Goal: Information Seeking & Learning: Learn about a topic

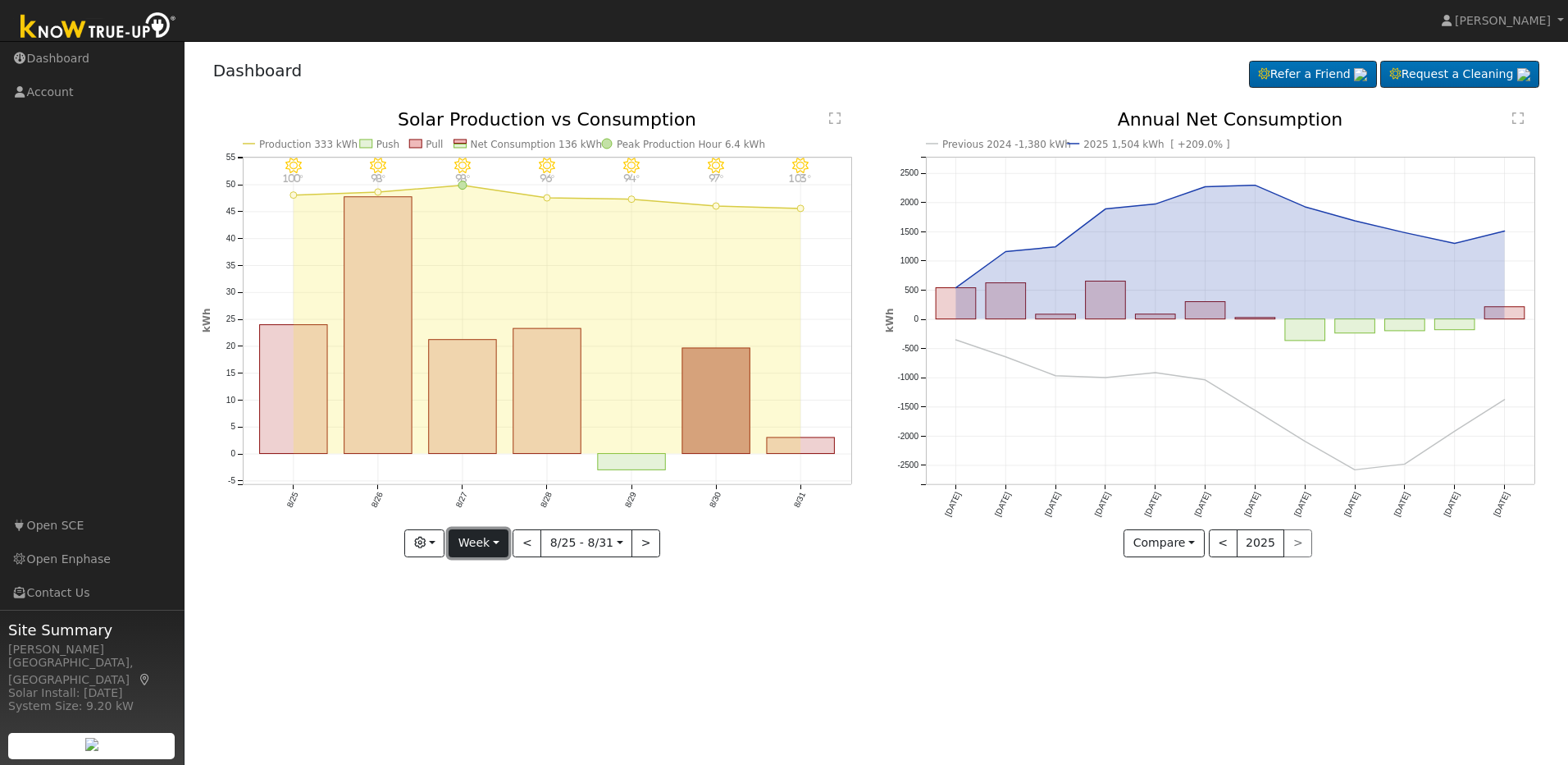
click at [487, 551] on button "Week" at bounding box center [478, 543] width 60 height 28
click at [480, 631] on link "Month" at bounding box center [506, 622] width 114 height 23
type input "[DATE]"
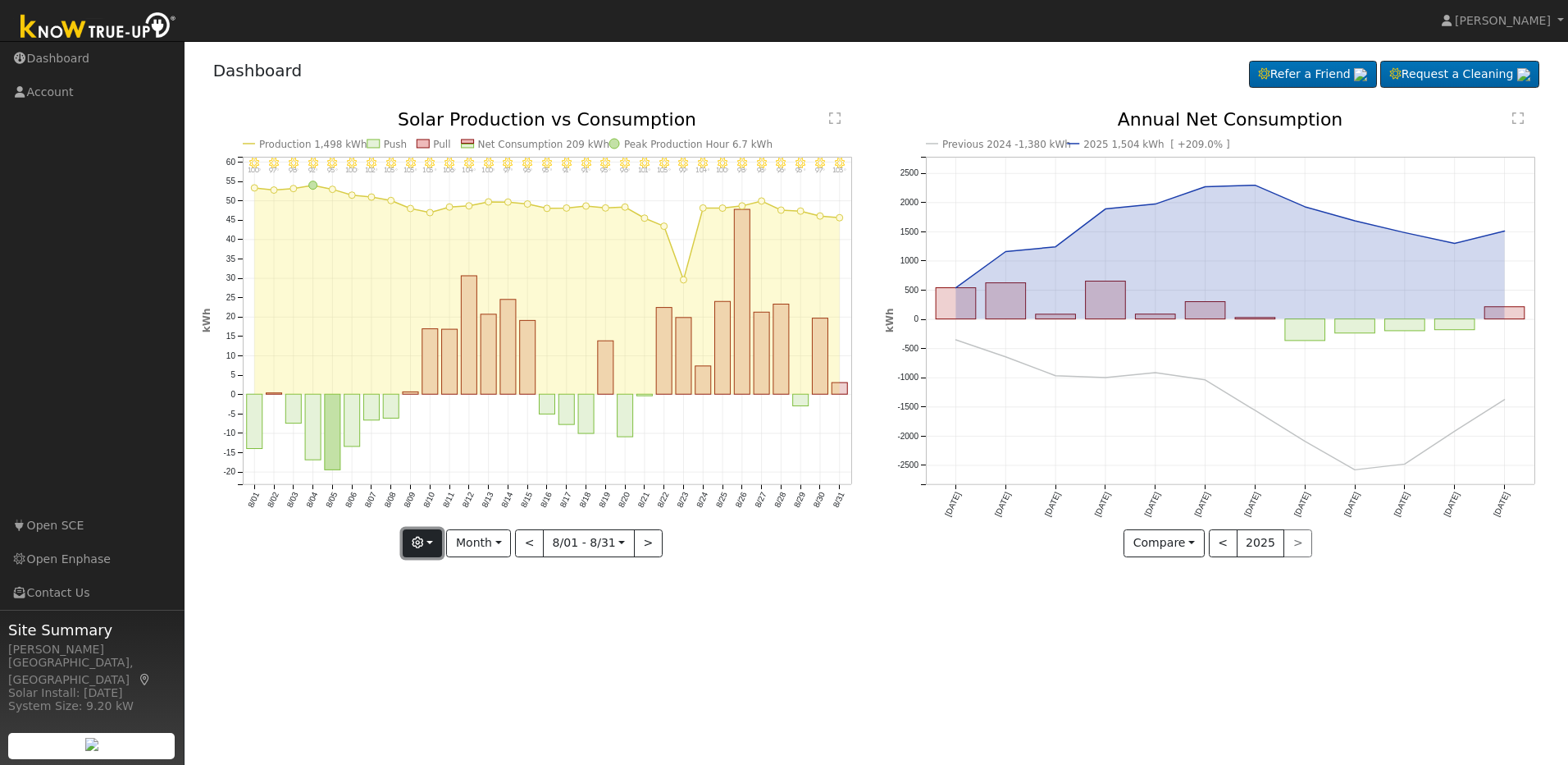
click at [443, 551] on button "button" at bounding box center [423, 543] width 40 height 28
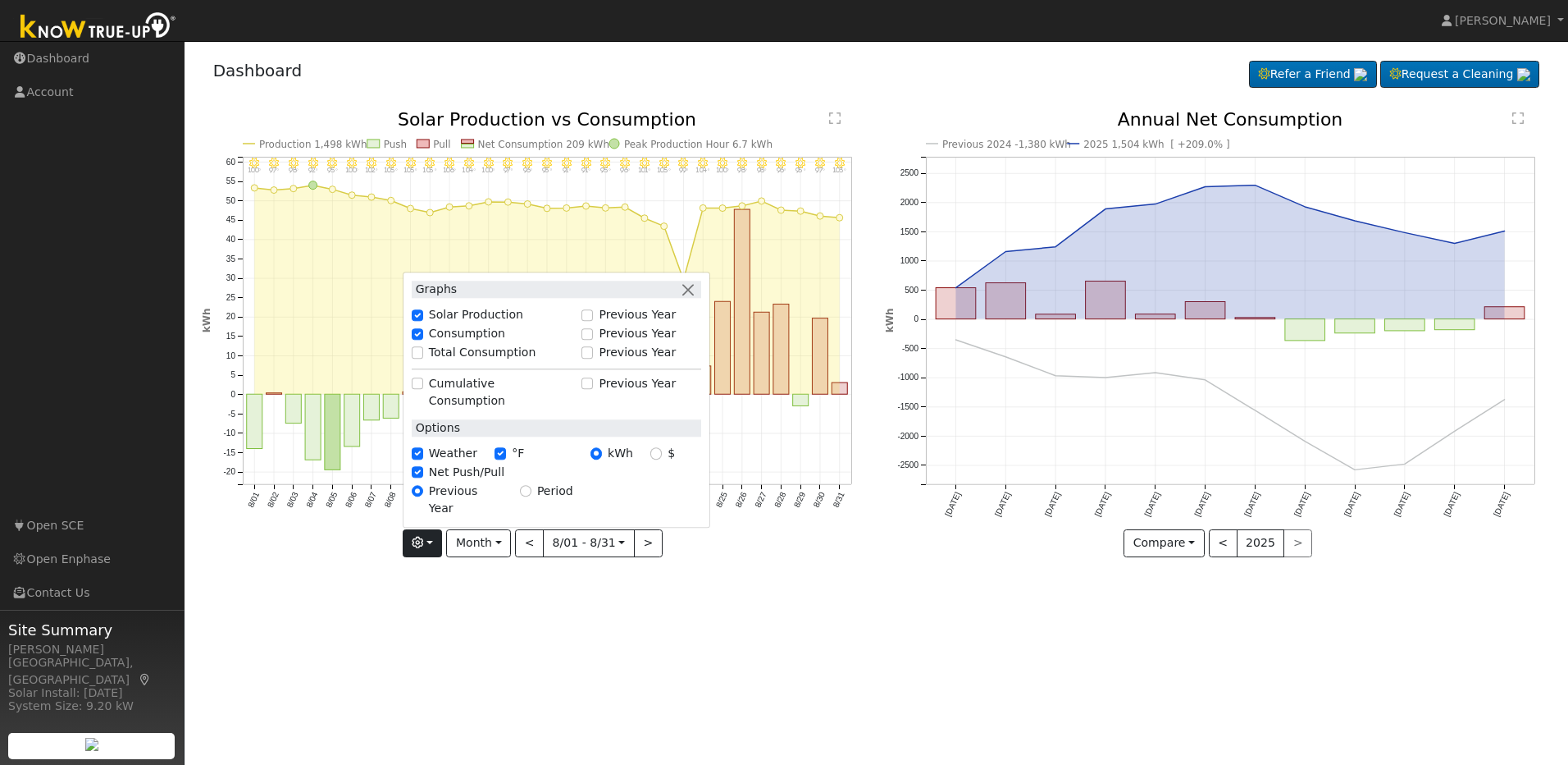
click at [464, 361] on label "Total Consumption" at bounding box center [482, 352] width 108 height 17
click at [423, 358] on input "Total Consumption" at bounding box center [417, 353] width 11 height 11
checkbox input "true"
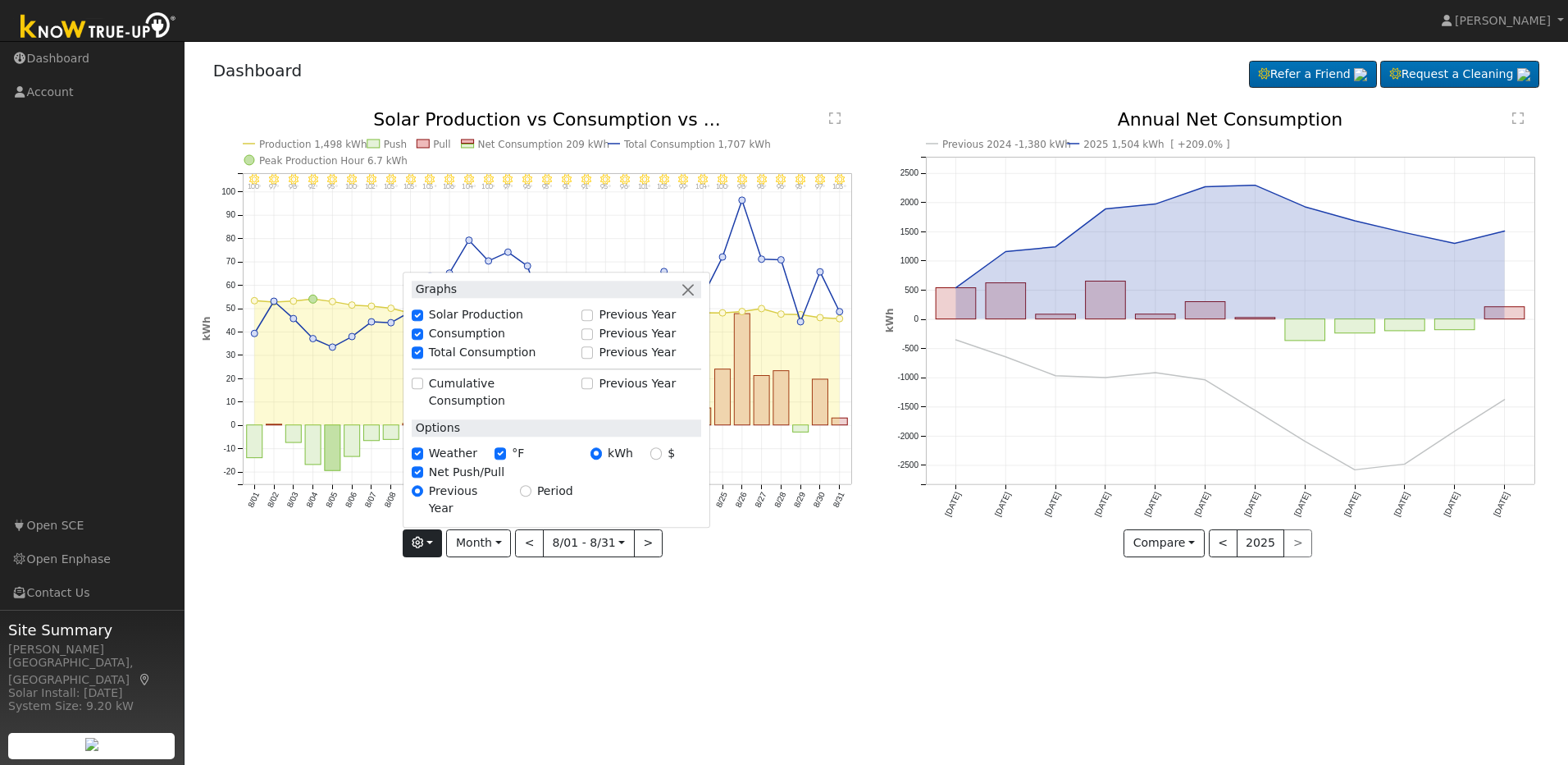
click at [664, 462] on div "$" at bounding box center [663, 453] width 25 height 17
click at [661, 459] on input "$" at bounding box center [656, 454] width 11 height 11
radio input "true"
radio input "false"
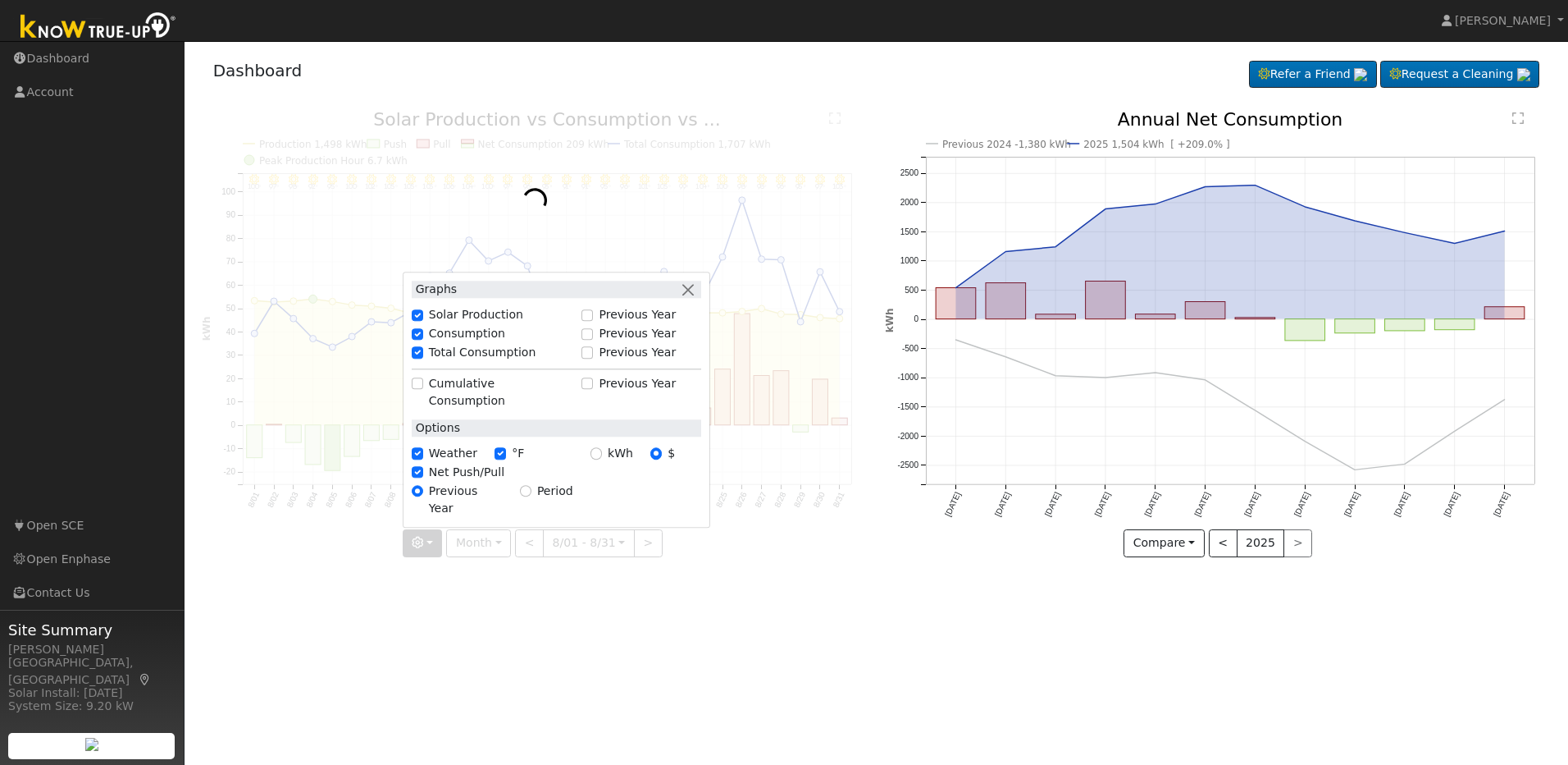
click at [400, 679] on div "User Profile First name Last name Email Email Notifications No Emails No Emails…" at bounding box center [876, 403] width 1383 height 724
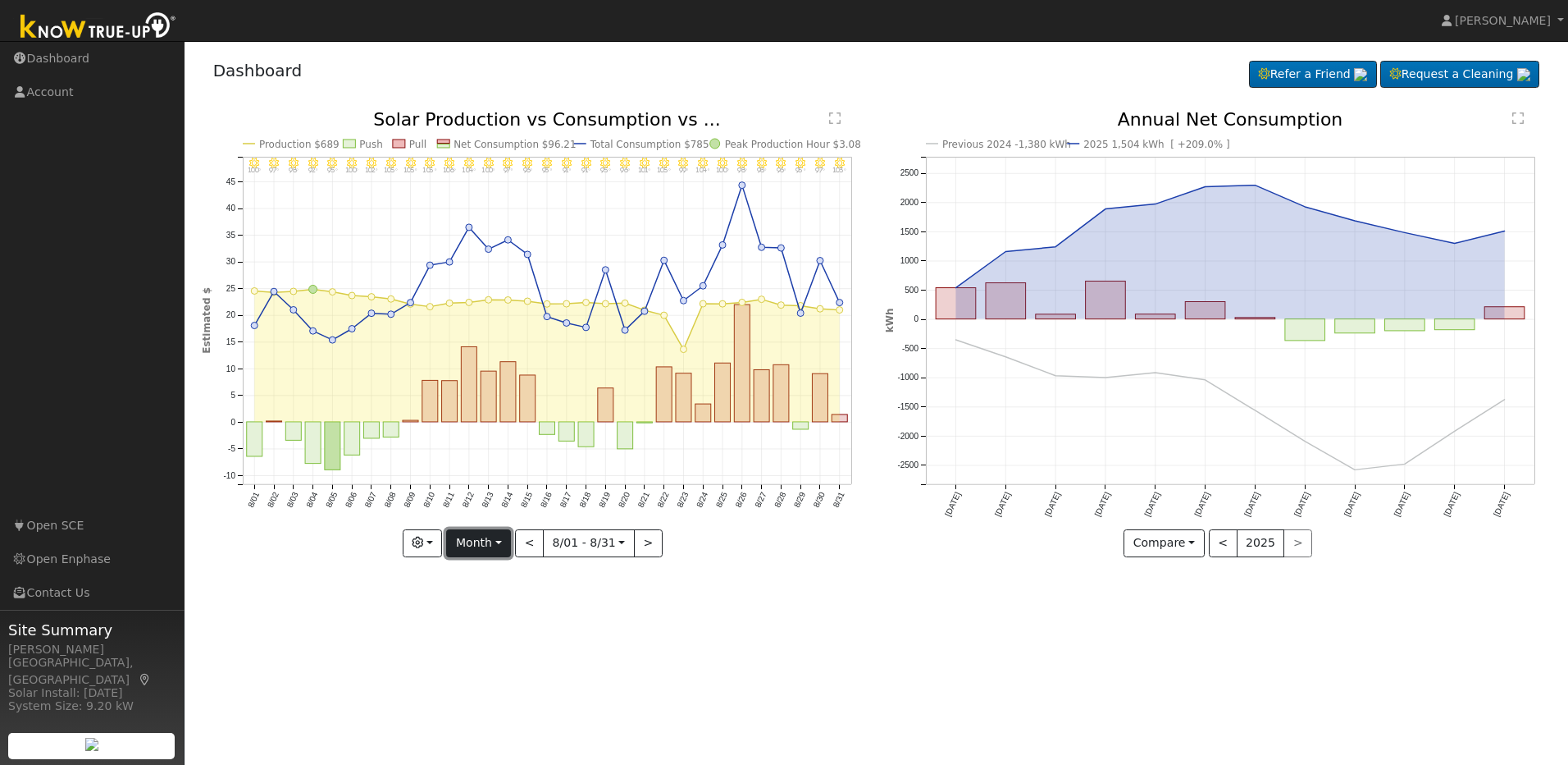
click at [470, 548] on button "Month" at bounding box center [478, 543] width 64 height 28
click at [435, 549] on button "button" at bounding box center [423, 543] width 40 height 28
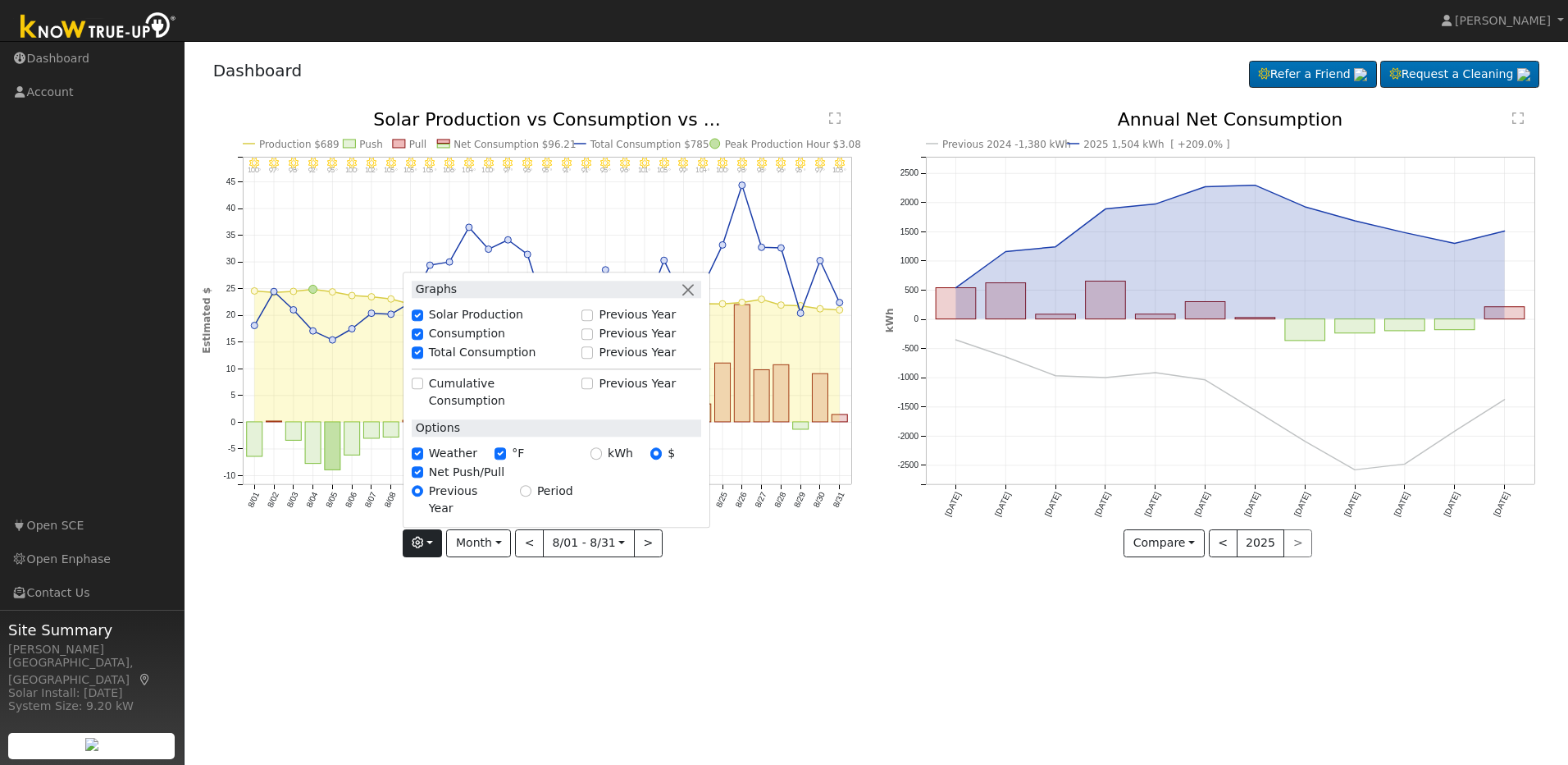
click at [594, 361] on div "Previous Year" at bounding box center [640, 352] width 119 height 17
click at [593, 358] on input "Previous Year" at bounding box center [587, 353] width 11 height 11
checkbox input "true"
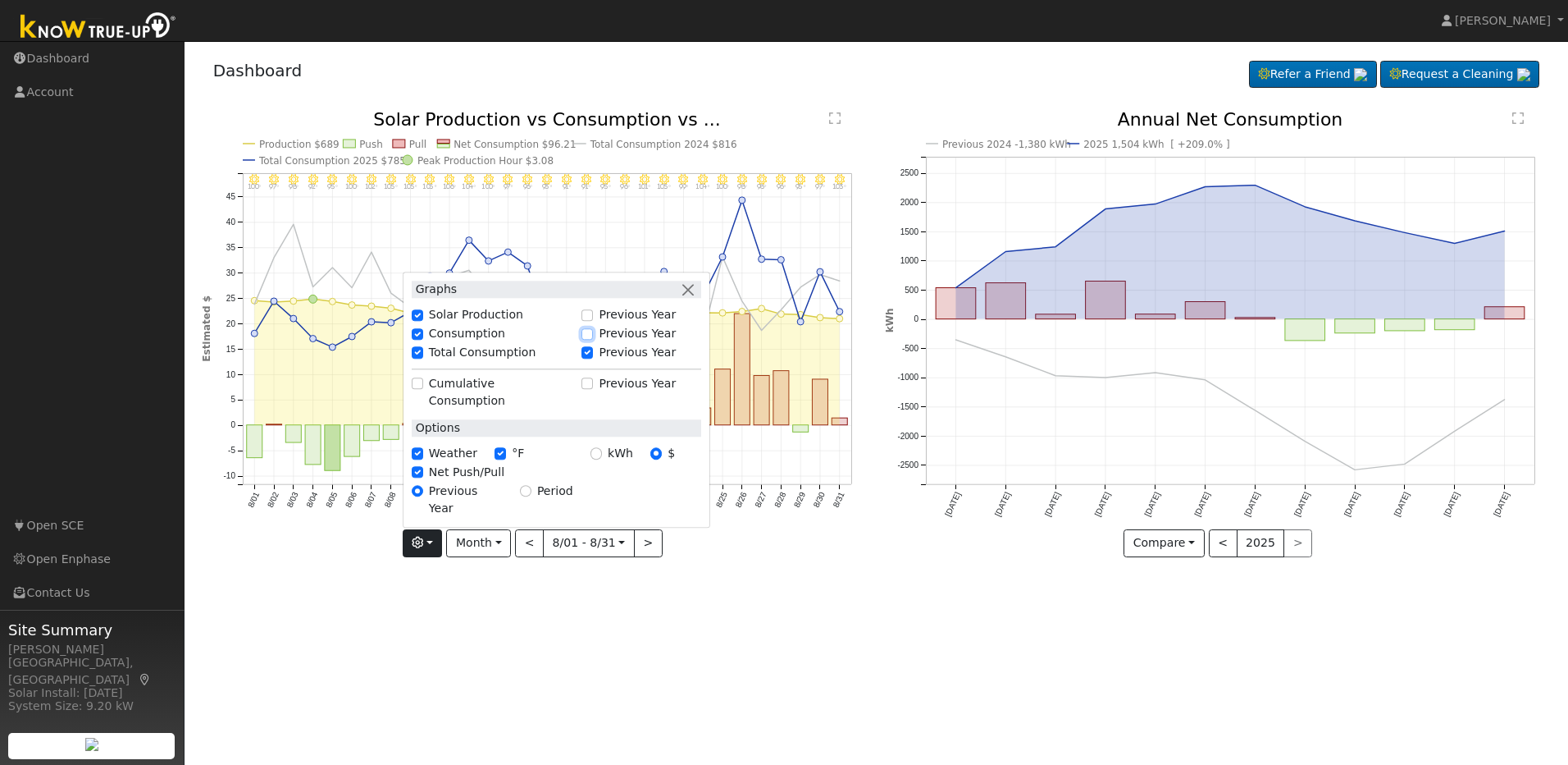
click at [589, 340] on input "Previous Year" at bounding box center [587, 333] width 11 height 11
checkbox input "true"
checkbox input "false"
drag, startPoint x: 584, startPoint y: 320, endPoint x: 608, endPoint y: 354, distance: 41.6
click at [608, 354] on div "Graphs Solar Production Previous Year Consumption Previous Year Total Consumpti…" at bounding box center [557, 400] width 307 height 256
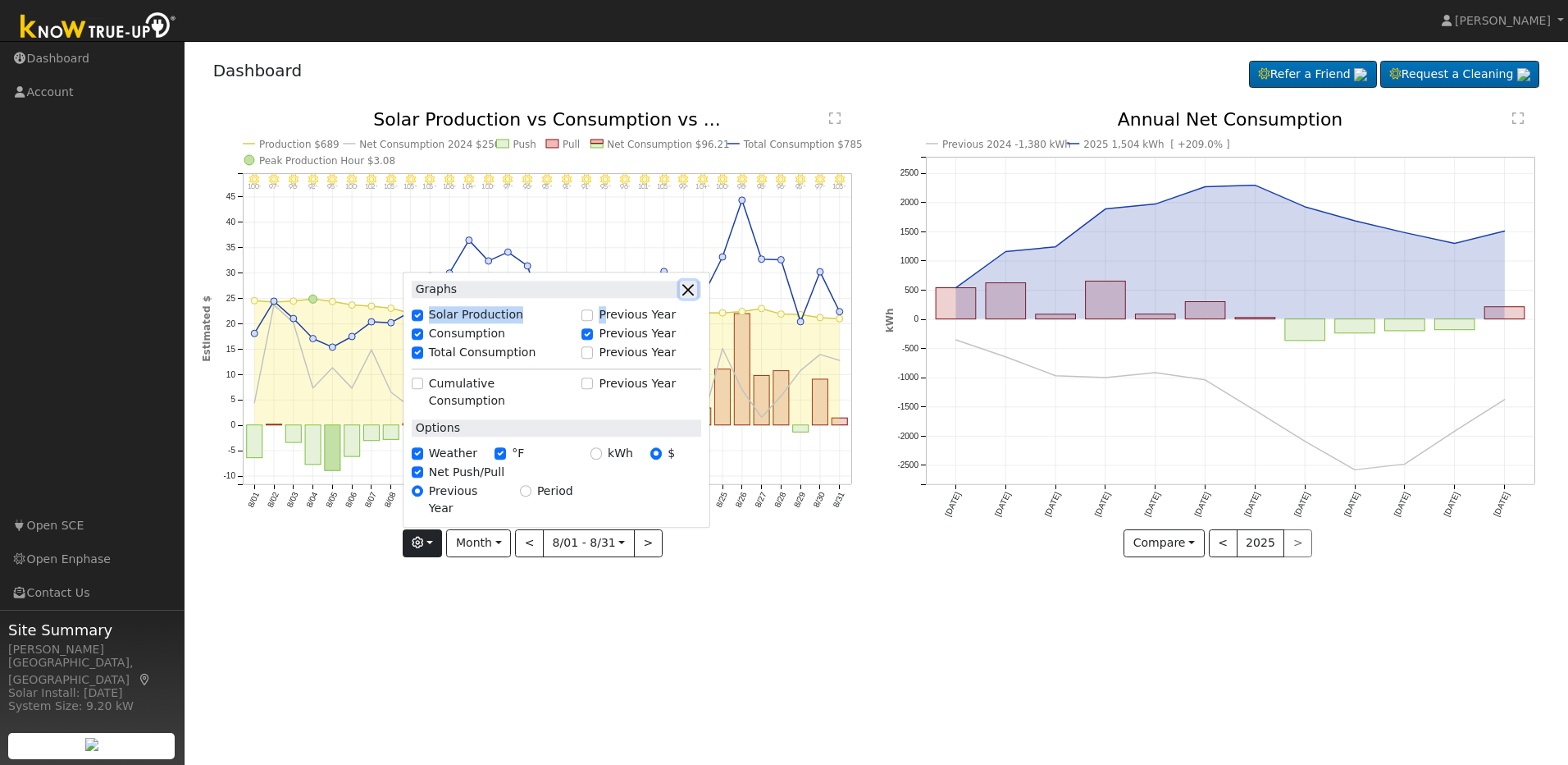
drag, startPoint x: 608, startPoint y: 354, endPoint x: 692, endPoint y: 325, distance: 88.9
click at [692, 298] on button "button" at bounding box center [688, 289] width 17 height 17
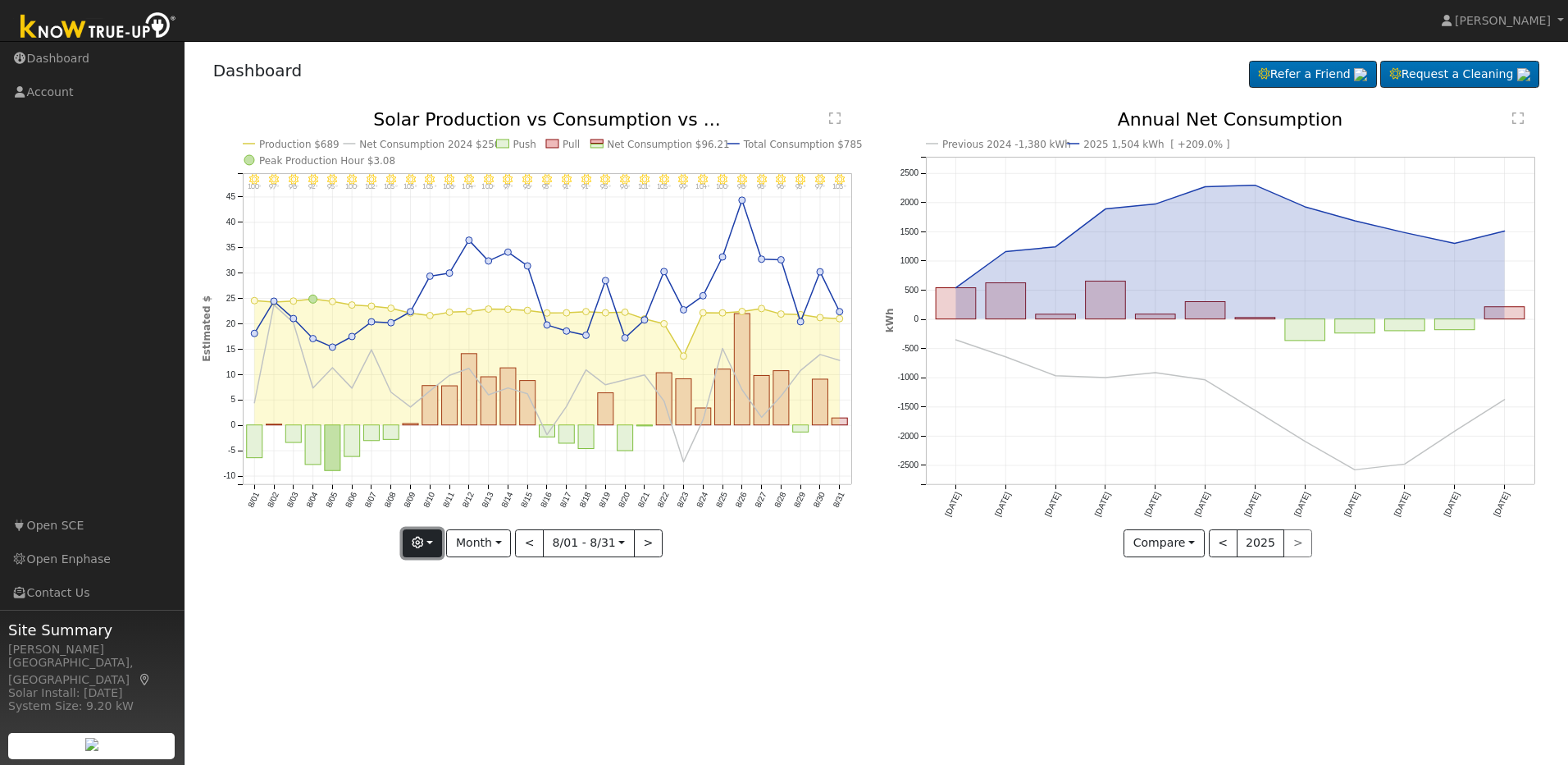
click at [425, 551] on button "button" at bounding box center [423, 543] width 40 height 28
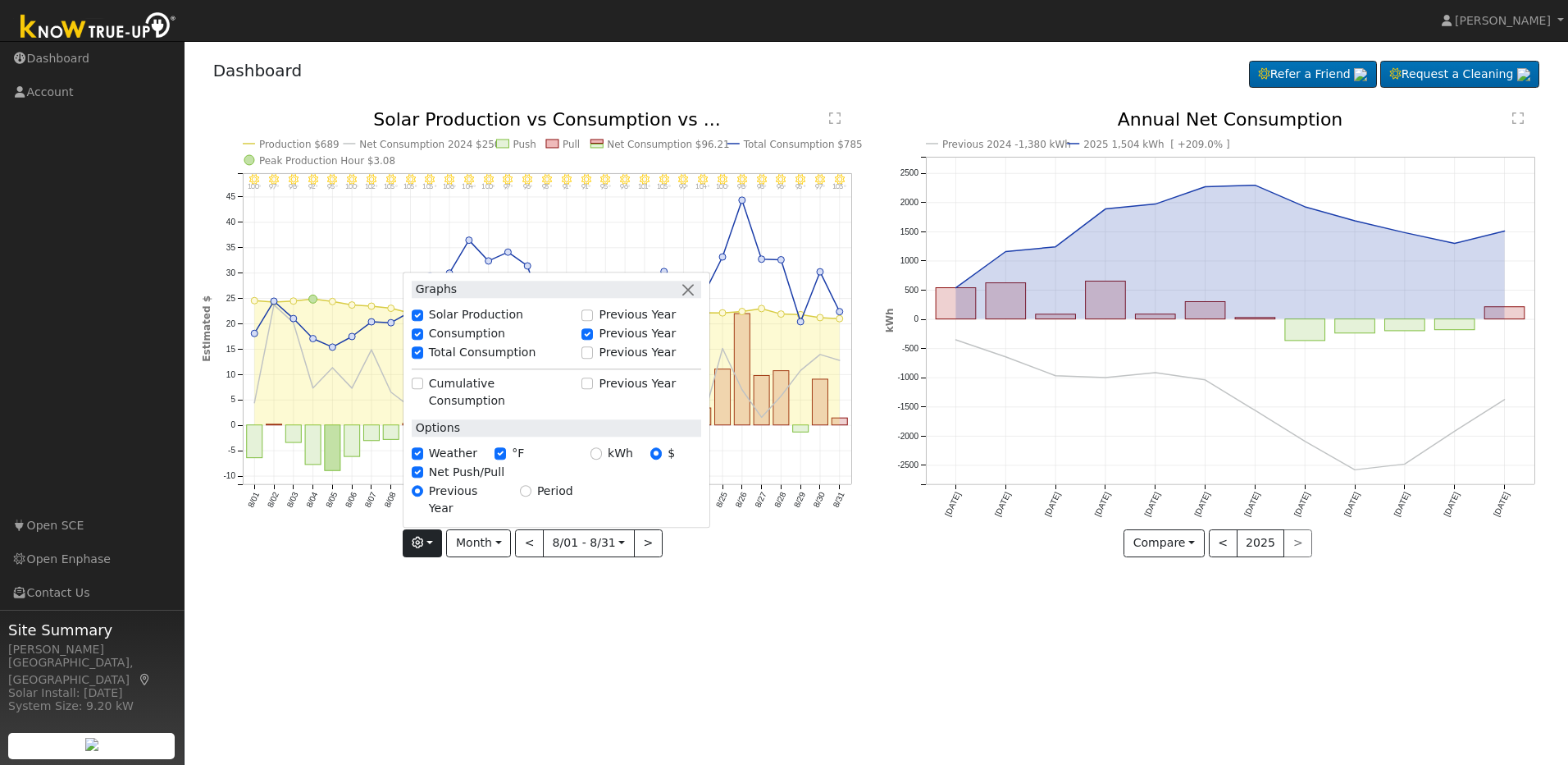
click at [558, 342] on div "Consumption" at bounding box center [492, 333] width 162 height 17
click at [601, 324] on div "Previous Year" at bounding box center [640, 315] width 119 height 17
click at [593, 320] on input "Previous Year" at bounding box center [587, 315] width 11 height 11
checkbox input "true"
checkbox input "false"
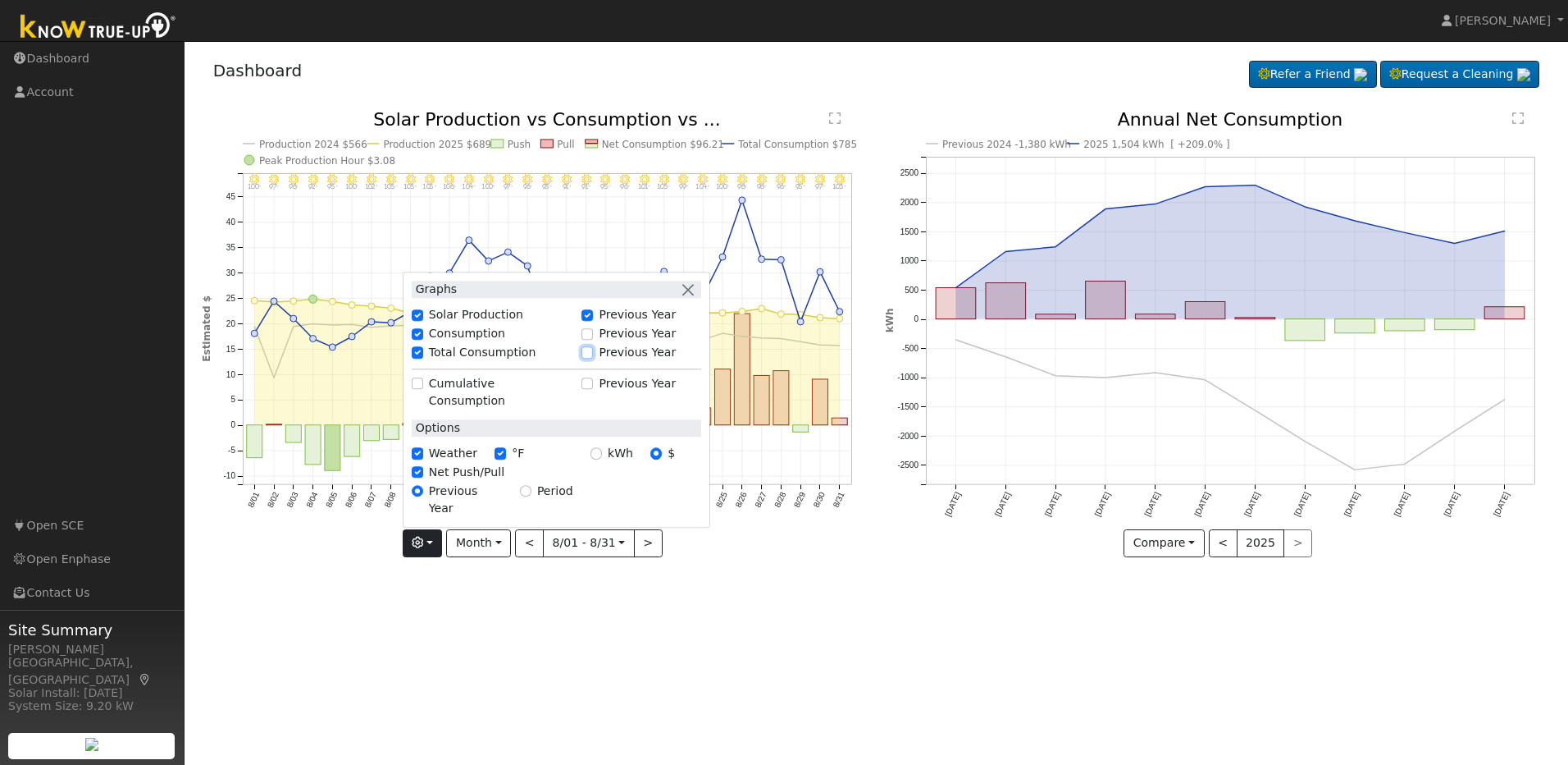
click at [590, 358] on input "Previous Year" at bounding box center [587, 353] width 11 height 11
checkbox input "true"
checkbox input "false"
click at [592, 340] on input "Previous Year" at bounding box center [587, 333] width 11 height 11
checkbox input "true"
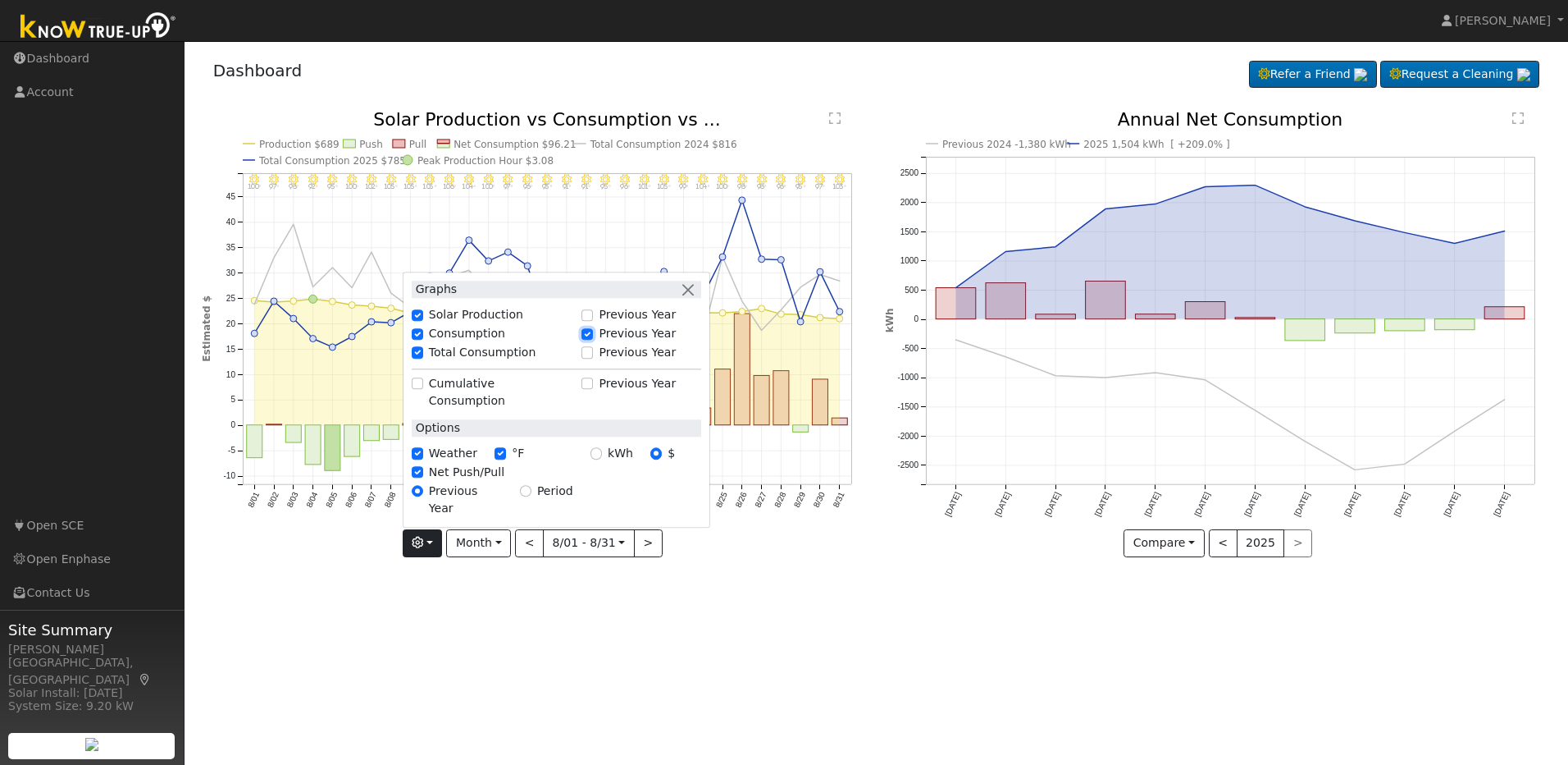
checkbox input "false"
click at [770, 616] on div "User Profile First name Last name Email Email Notifications No Emails No Emails…" at bounding box center [876, 403] width 1383 height 724
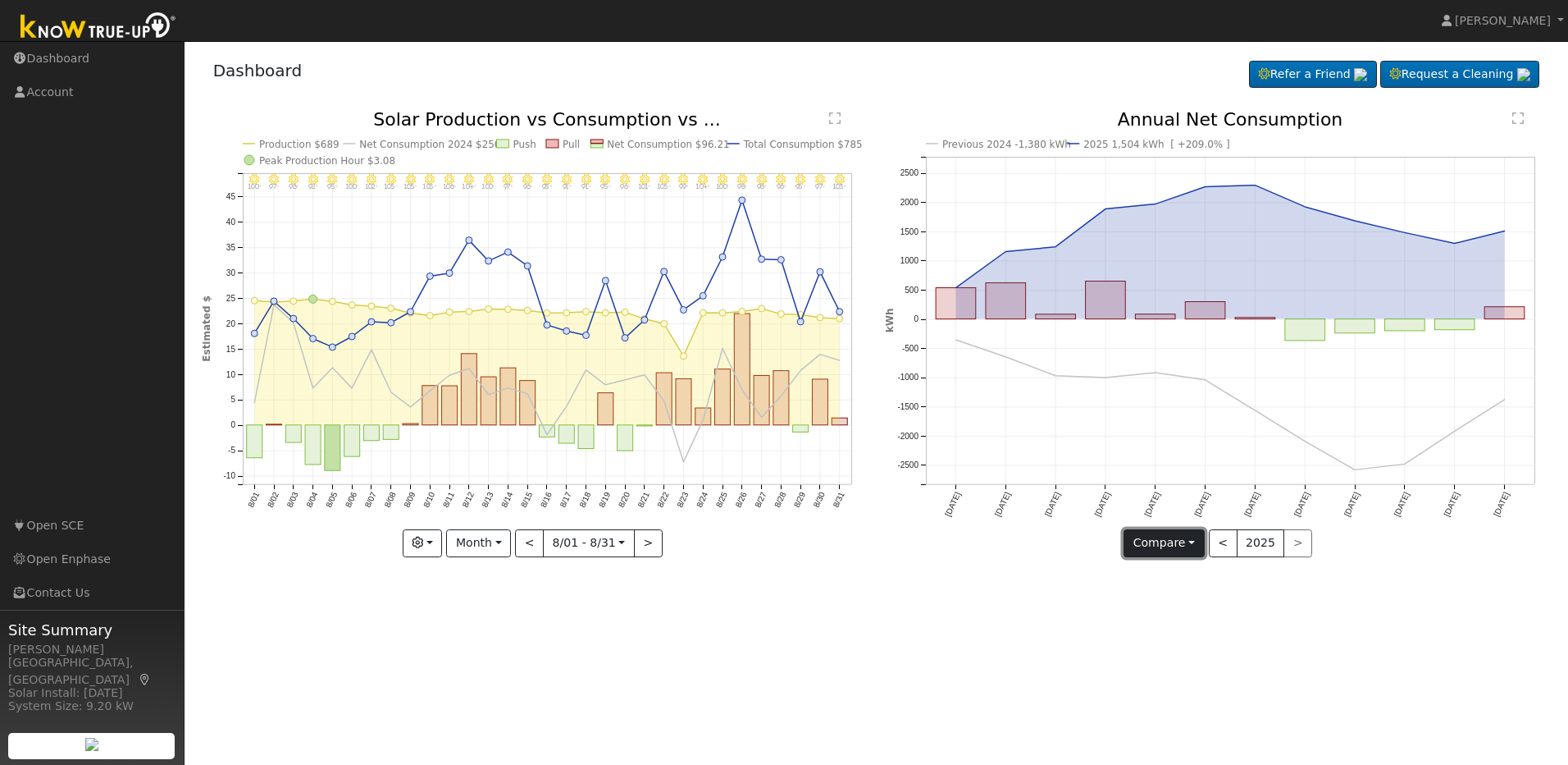
click at [1183, 540] on button "Compare" at bounding box center [1164, 543] width 81 height 28
click at [1148, 596] on link "Current Year" at bounding box center [1188, 599] width 128 height 23
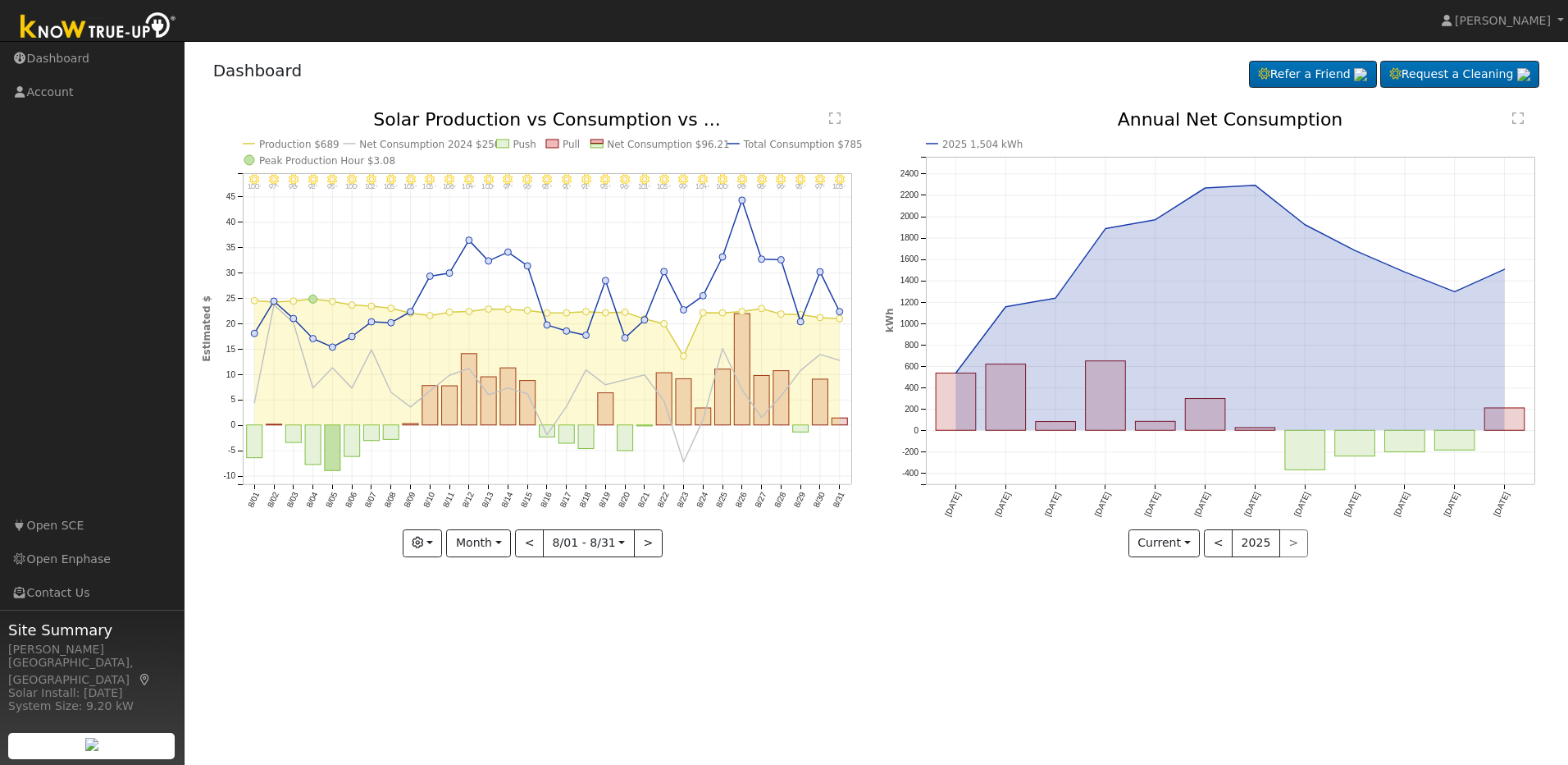
click at [922, 637] on div "User Profile First name Last name Email Email Notifications No Emails No Emails…" at bounding box center [876, 403] width 1383 height 724
click at [1195, 550] on button "Current" at bounding box center [1164, 543] width 72 height 28
click at [1181, 575] on link "Compare Previous" at bounding box center [1193, 576] width 128 height 23
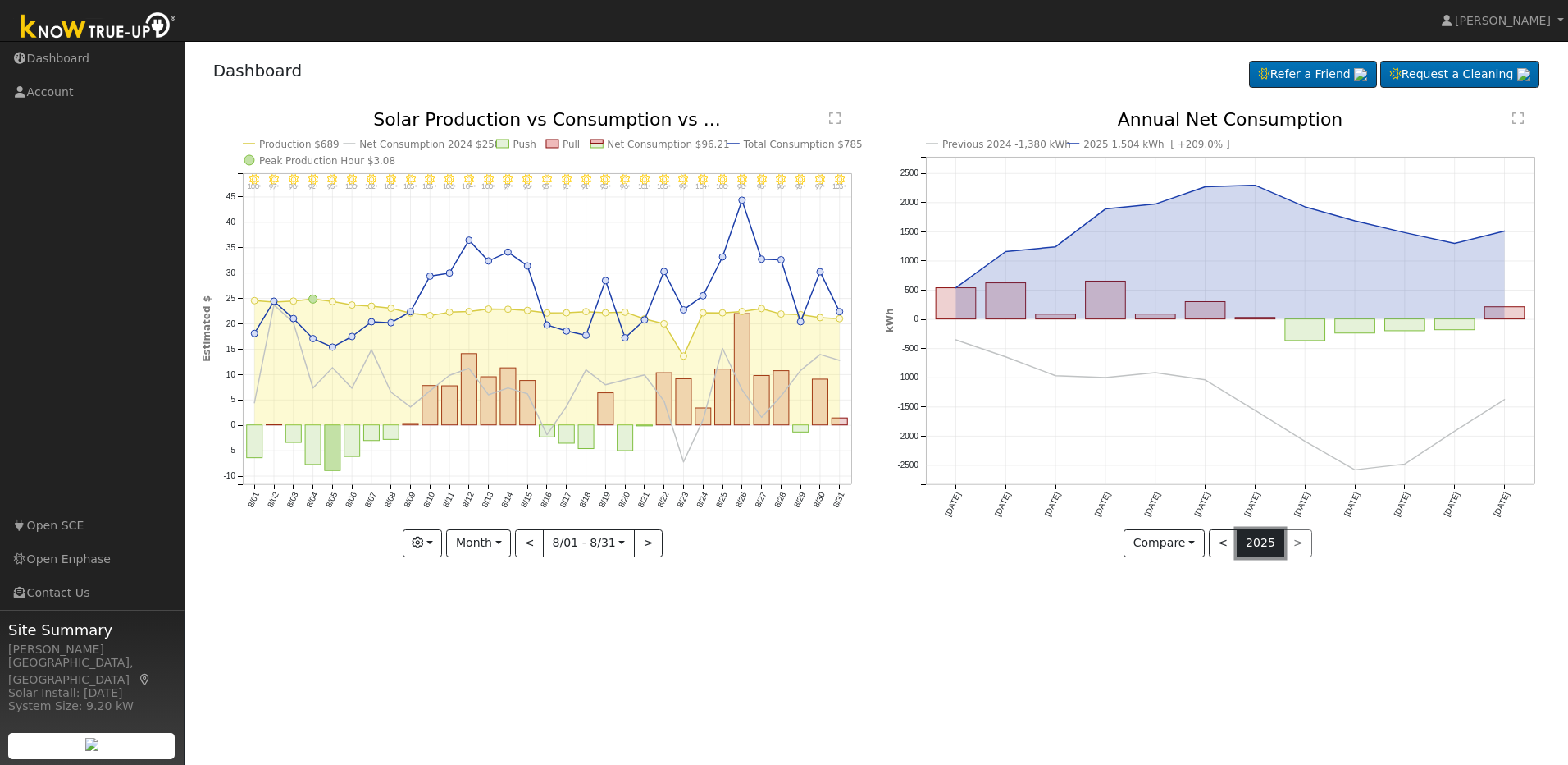
click at [1246, 546] on button "2025" at bounding box center [1261, 543] width 49 height 28
click at [1231, 546] on button "<" at bounding box center [1223, 543] width 29 height 28
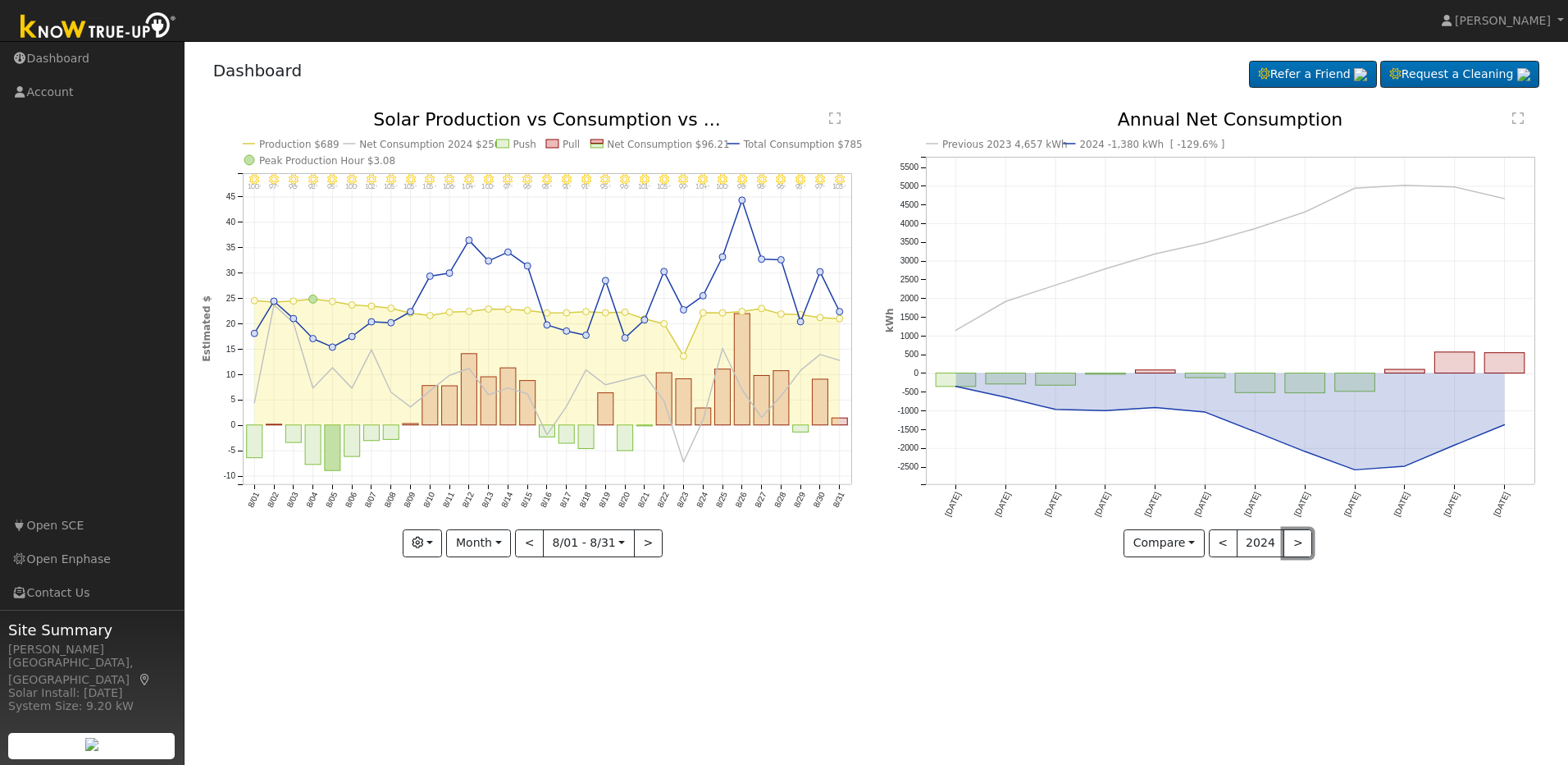
click at [1292, 545] on button ">" at bounding box center [1297, 543] width 29 height 28
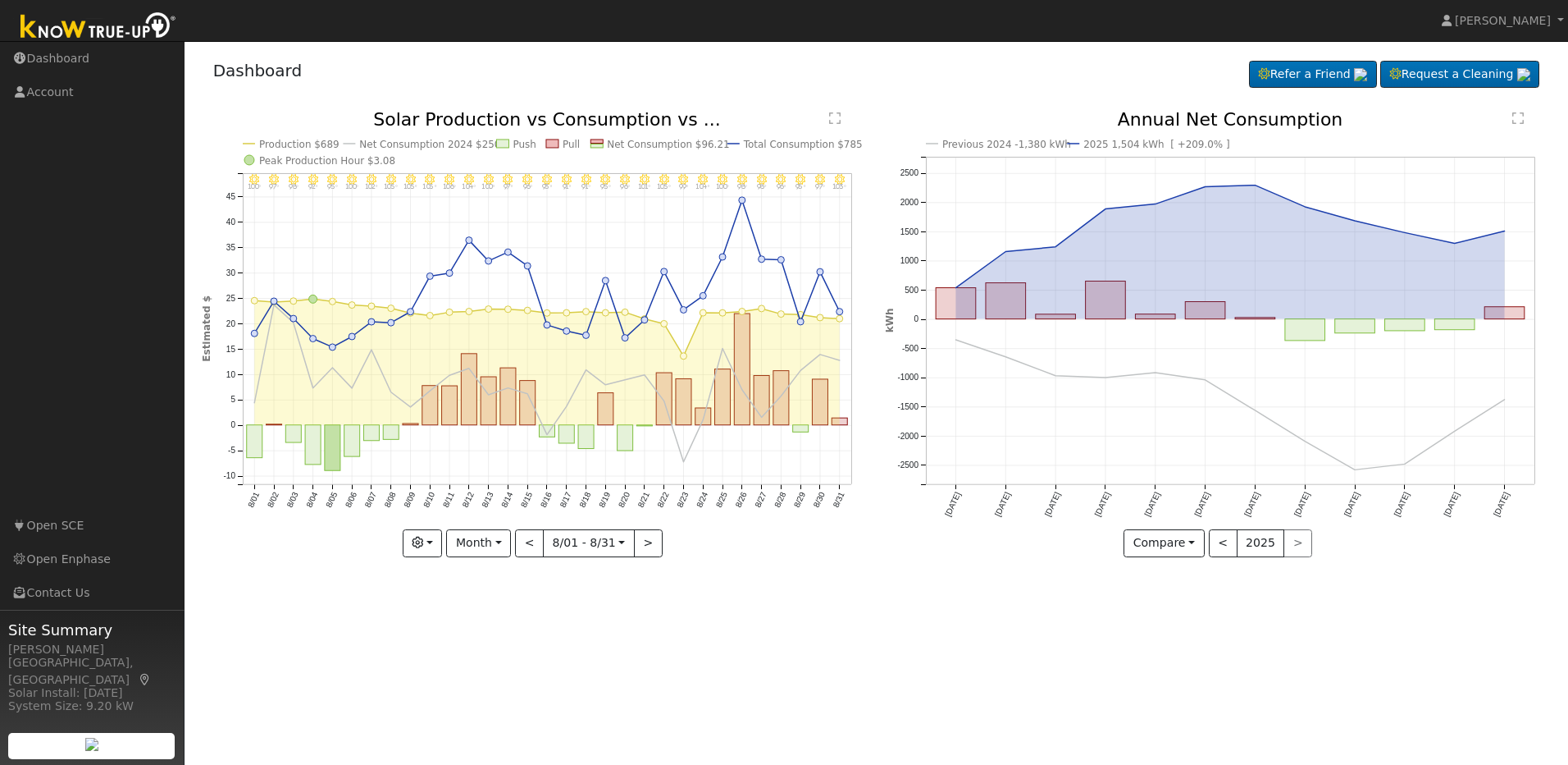
click at [1002, 622] on div "User Profile First name Last name Email Email Notifications No Emails No Emails…" at bounding box center [876, 403] width 1383 height 724
click at [72, 54] on link "Dashboard" at bounding box center [92, 58] width 185 height 34
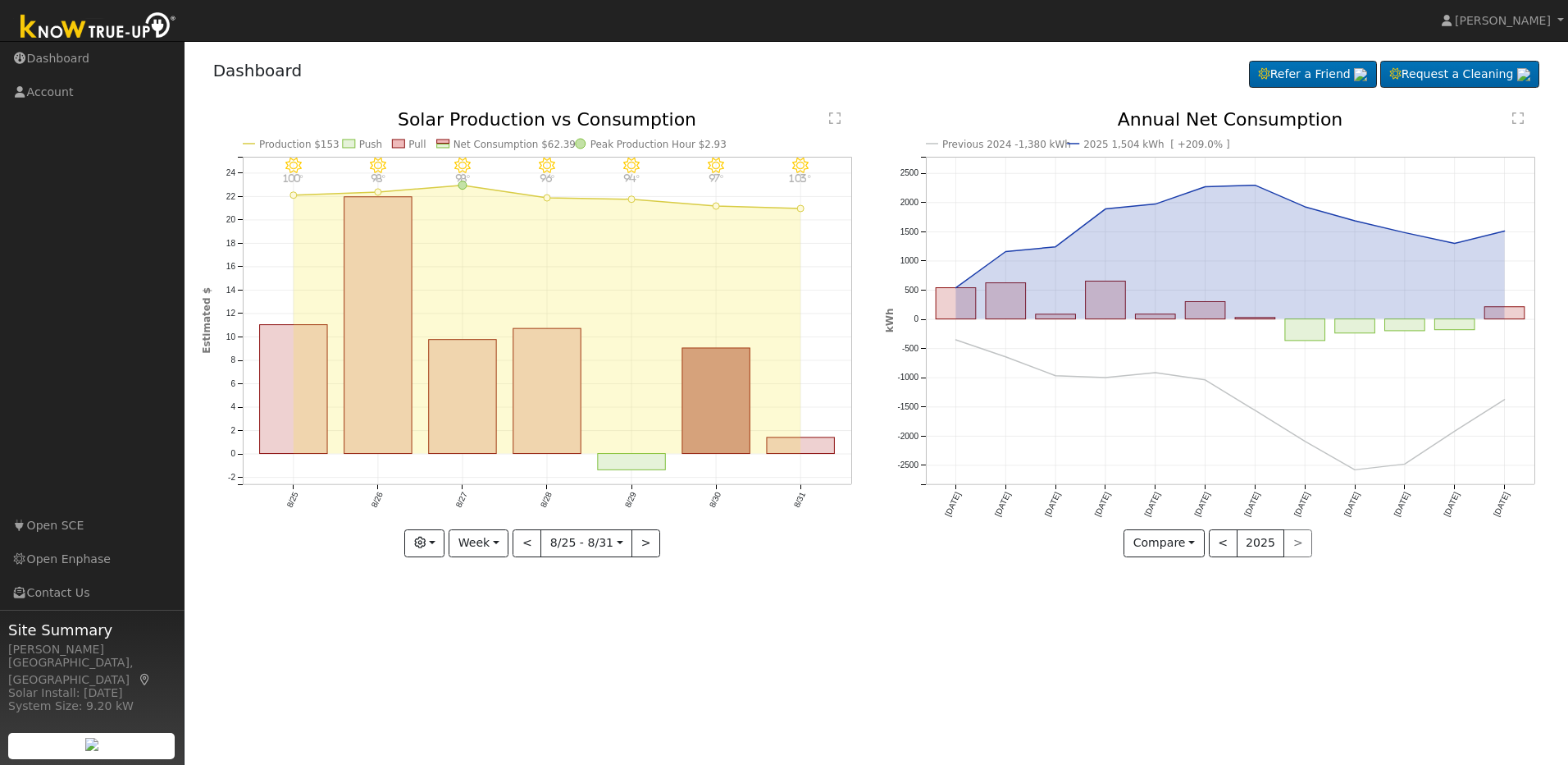
click at [644, 650] on div "User Profile First name Last name Email Email Notifications No Emails No Emails…" at bounding box center [876, 403] width 1383 height 724
